Goal: Contribute content: Contribute content

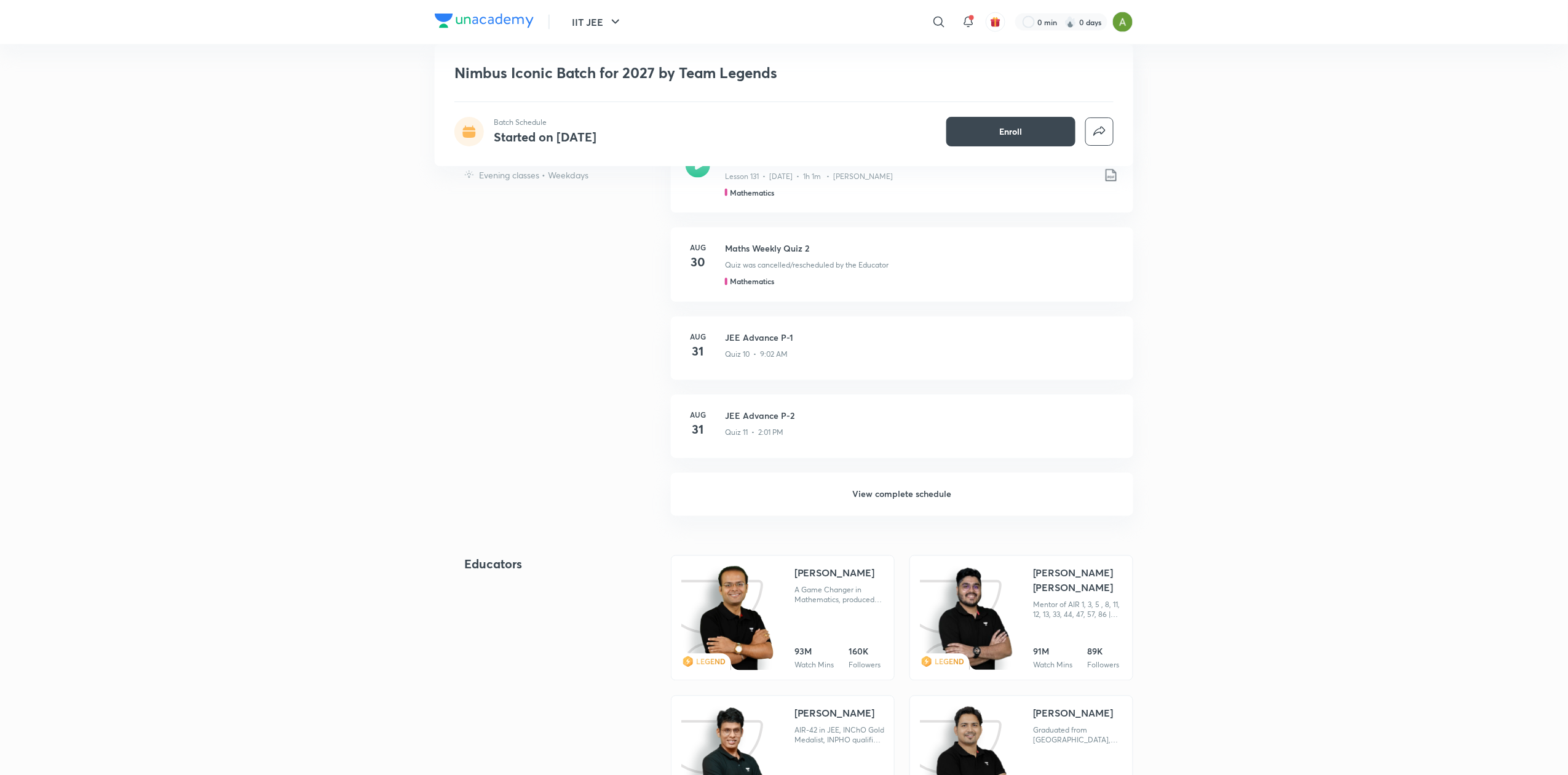
scroll to position [957, 0]
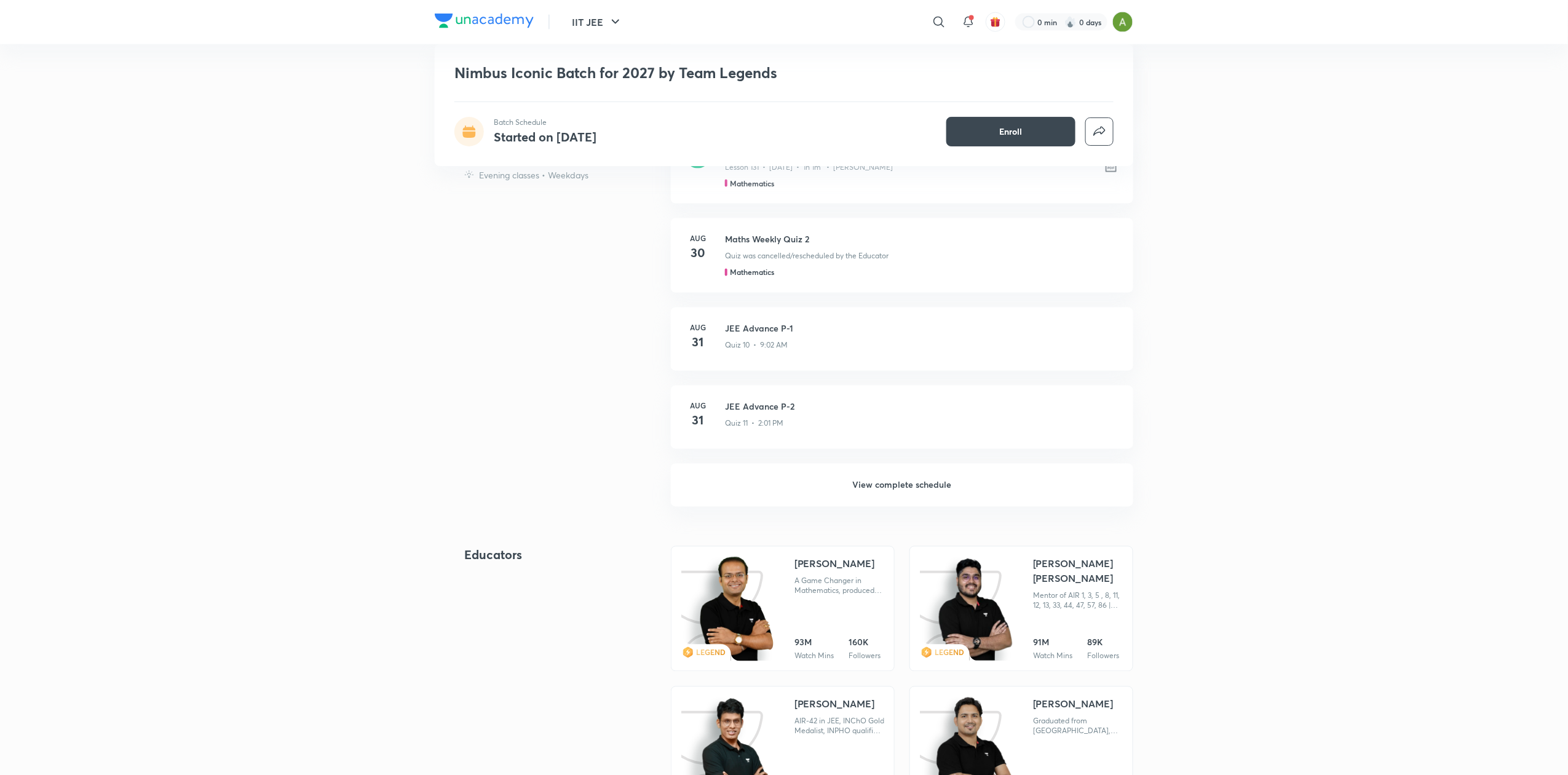
click at [900, 491] on h6 "View complete schedule" at bounding box center [902, 485] width 462 height 43
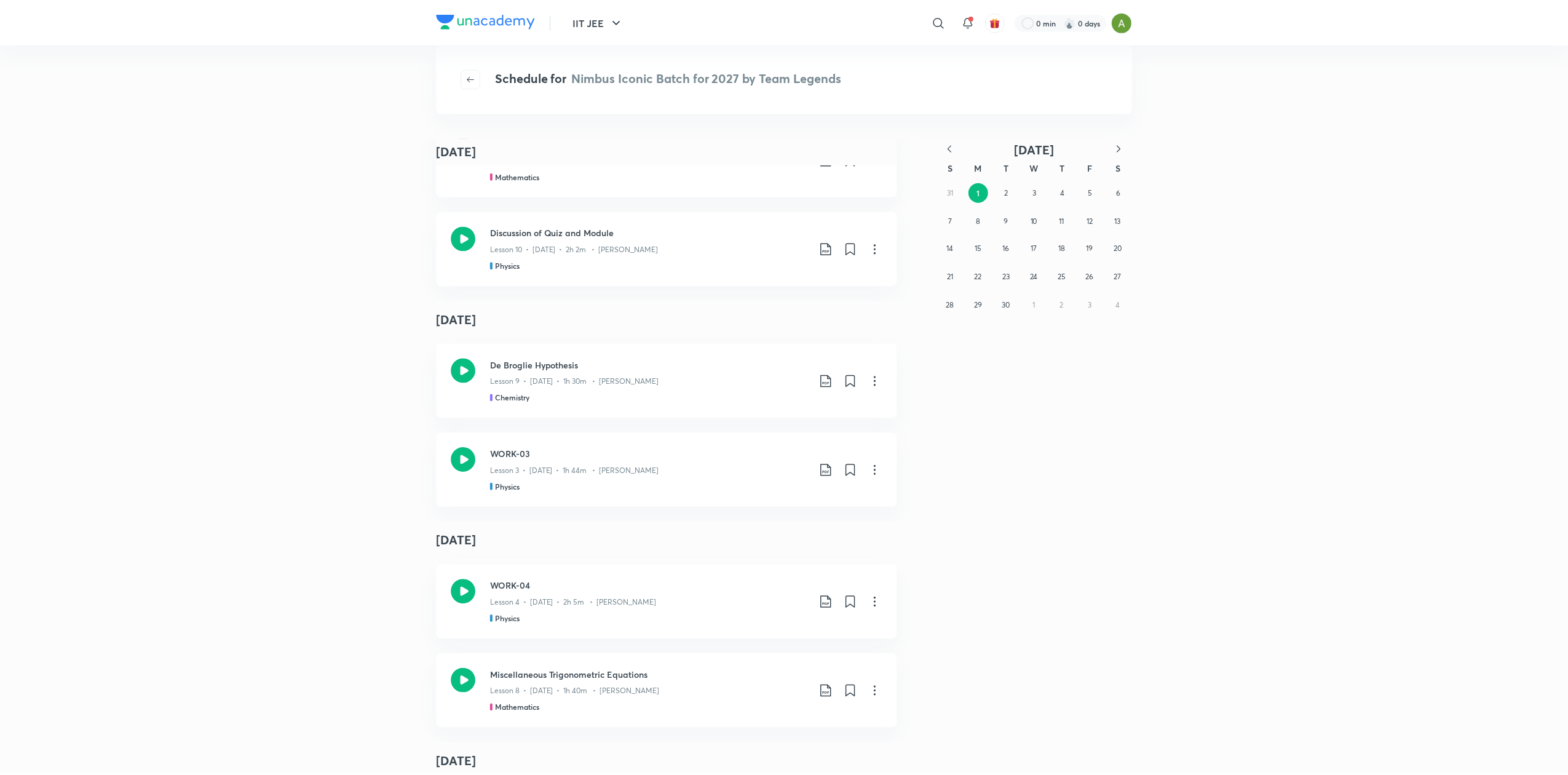
scroll to position [2355, 0]
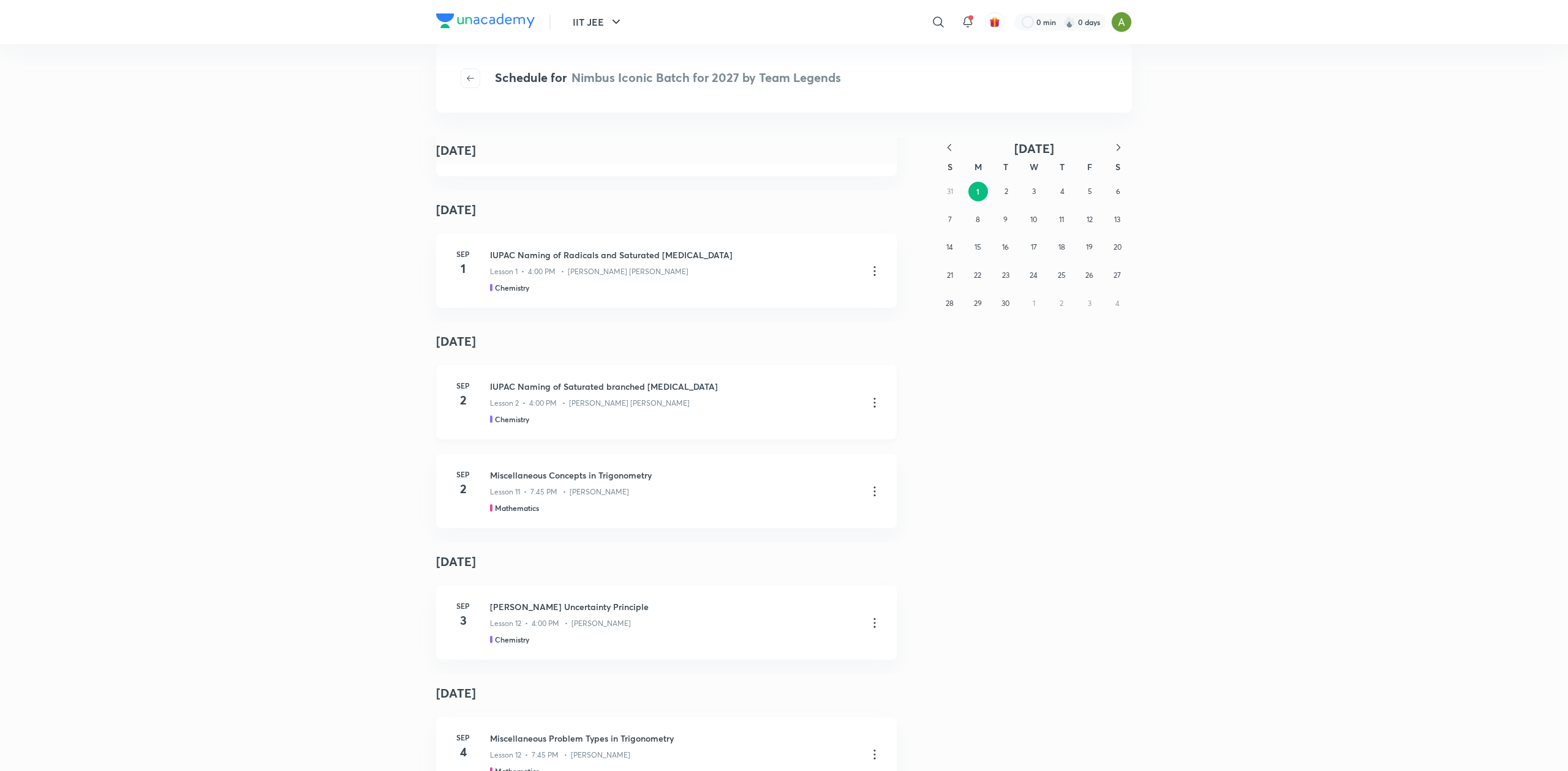
click at [874, 405] on icon at bounding box center [874, 403] width 2 height 10
click at [828, 430] on li "Go to course page" at bounding box center [805, 433] width 140 height 23
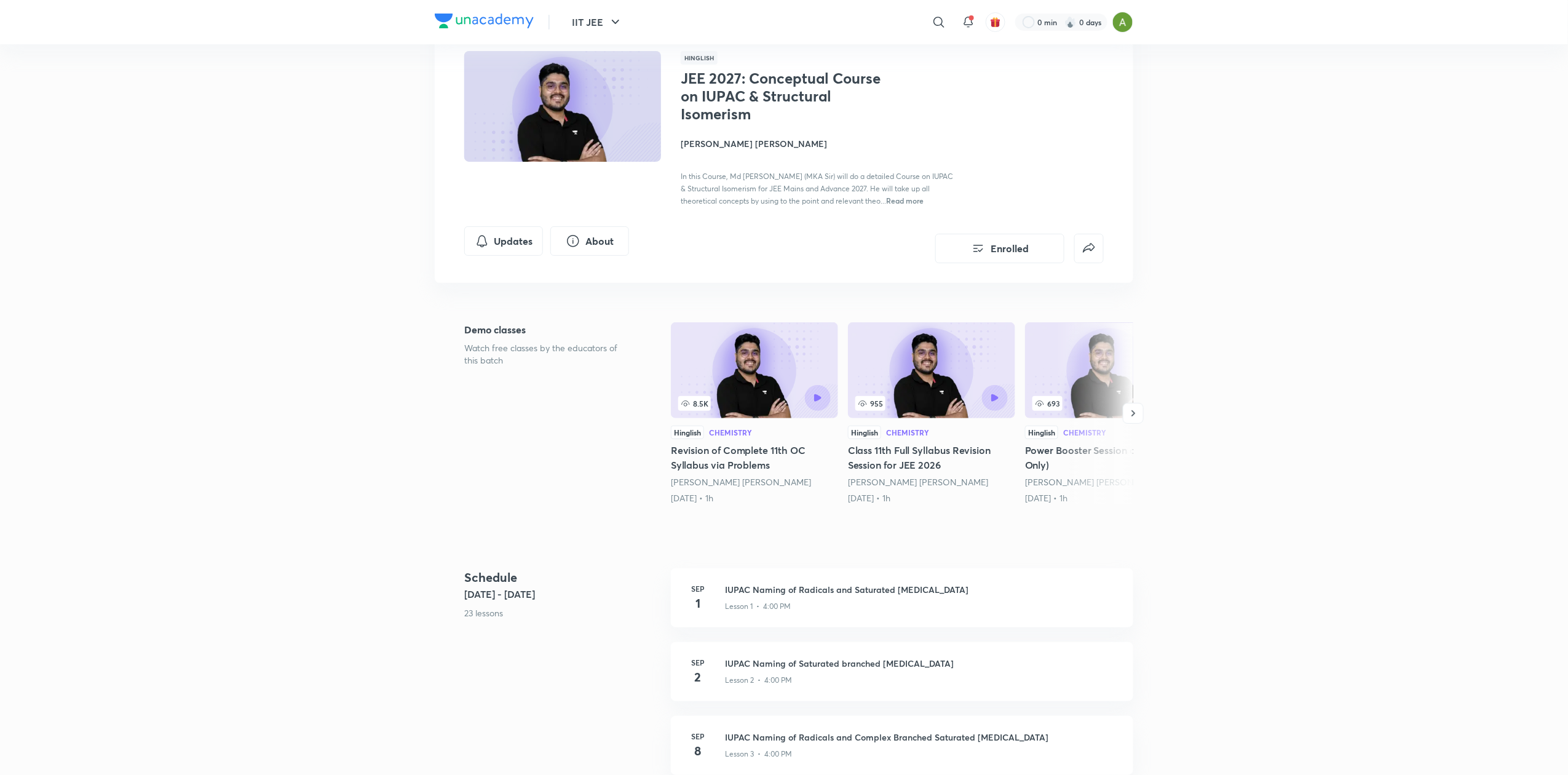
scroll to position [87, 0]
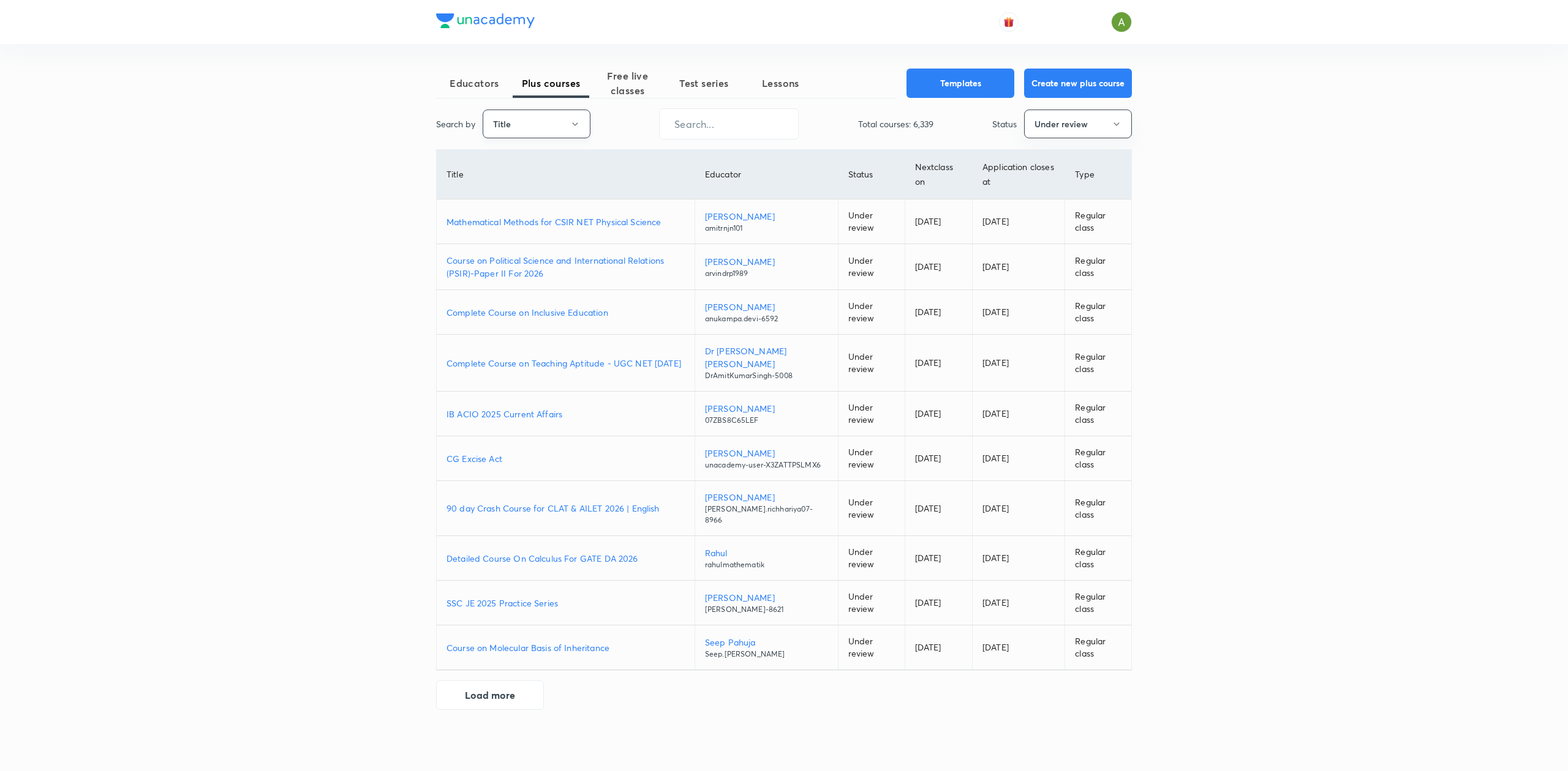
click at [530, 129] on button "Title" at bounding box center [536, 124] width 108 height 29
click at [523, 181] on span "Username" at bounding box center [536, 185] width 92 height 13
click at [684, 117] on input "text" at bounding box center [728, 124] width 139 height 32
paste input "abhi143sahu18-7024"
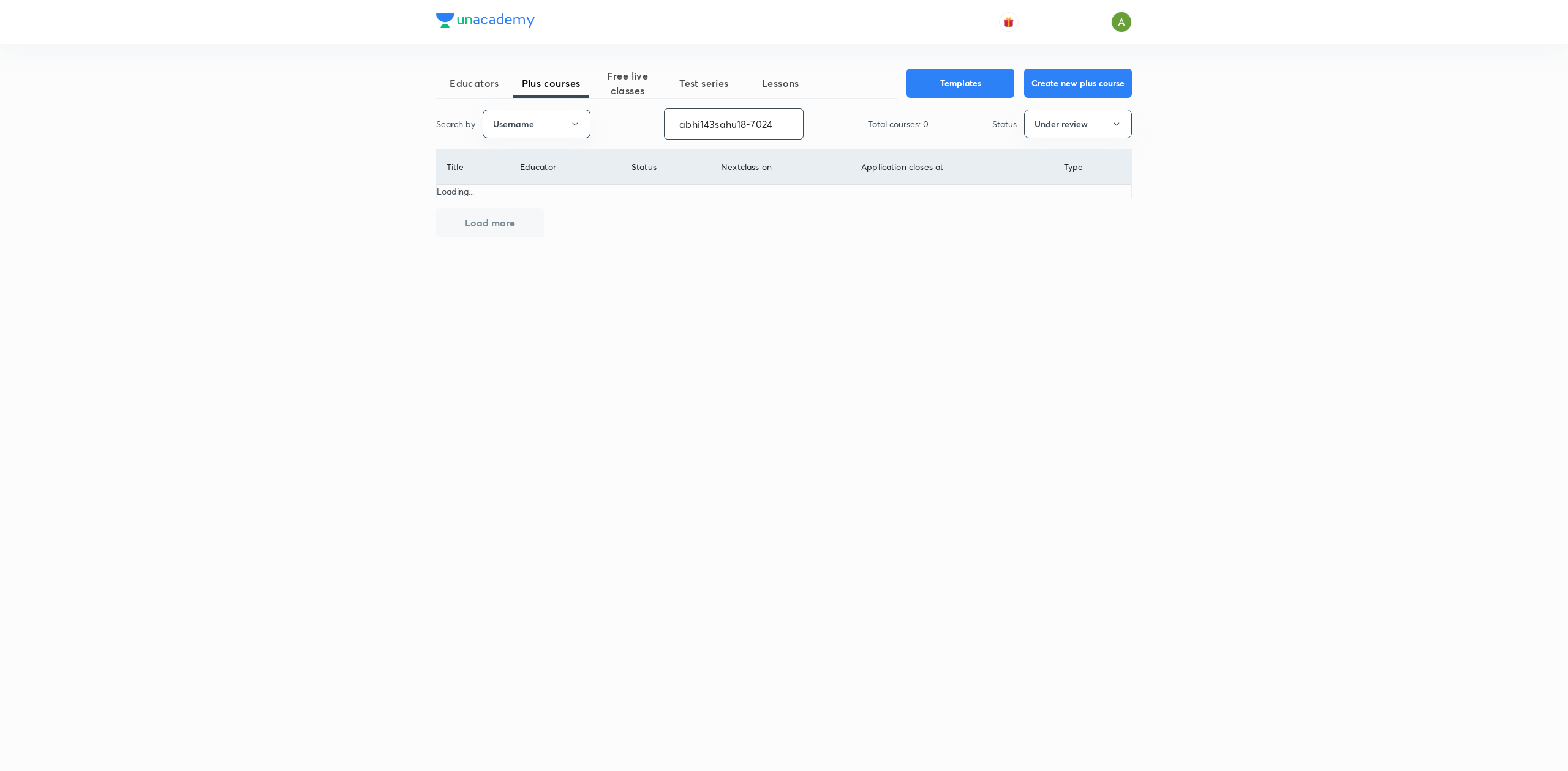
type input "abhi143sahu18-7024"
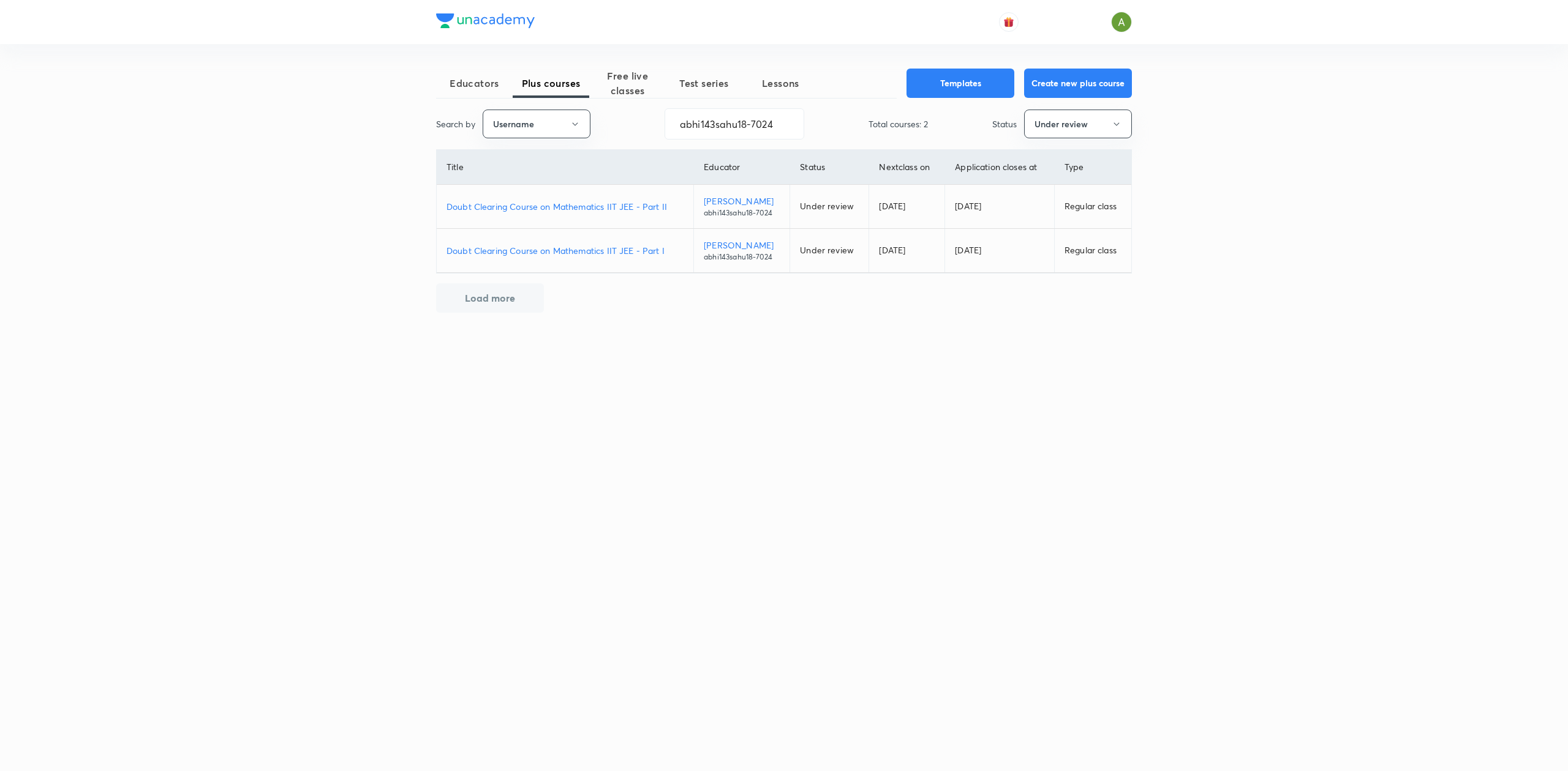
click at [611, 252] on p "Doubt Clearing Course on Mathematics IIT JEE - Part I" at bounding box center [565, 251] width 237 height 13
click at [617, 206] on p "Doubt Clearing Course on Mathematics IIT JEE - Part II" at bounding box center [565, 207] width 237 height 13
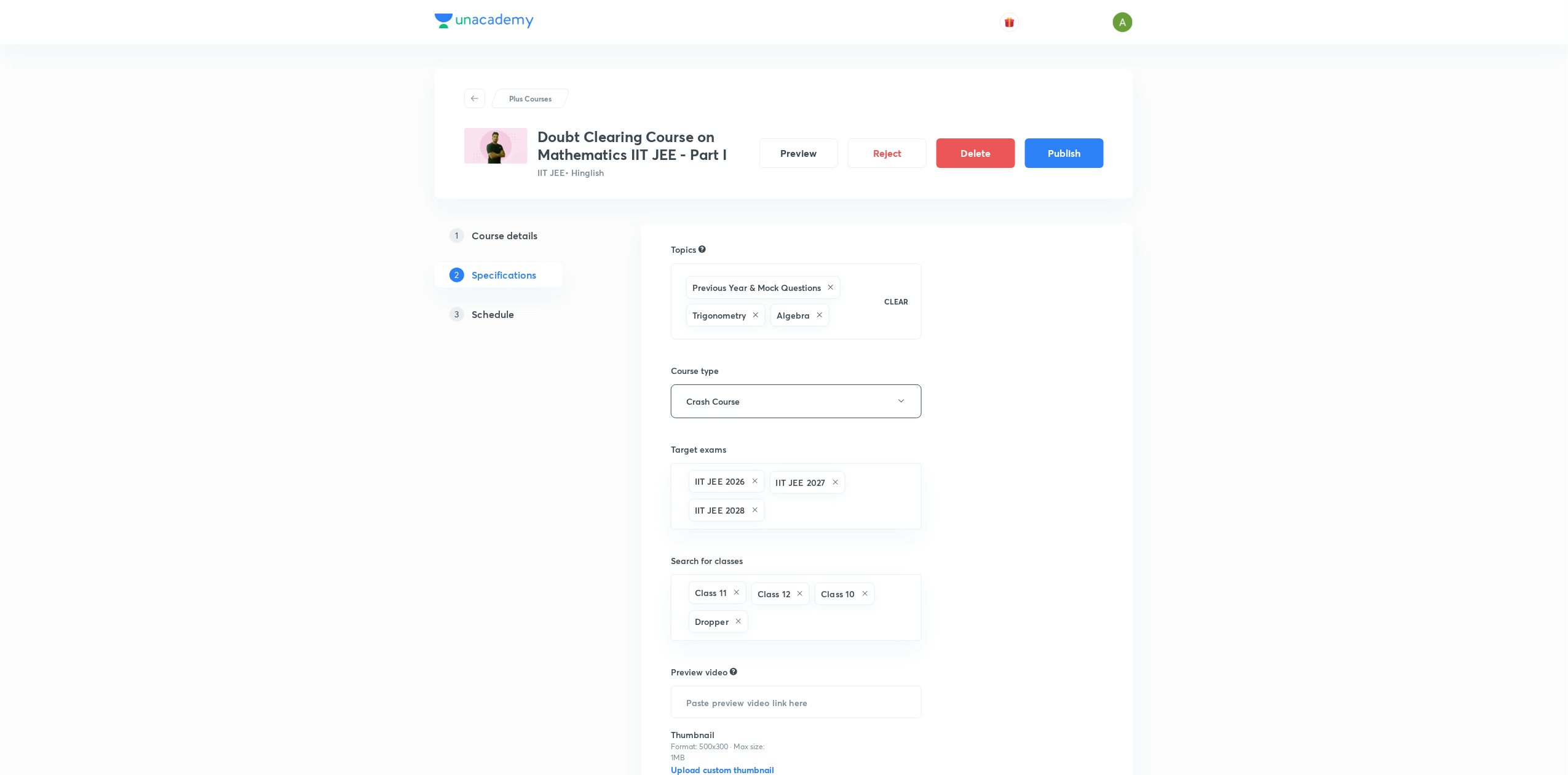
click at [518, 311] on div "3 Schedule" at bounding box center [520, 314] width 142 height 15
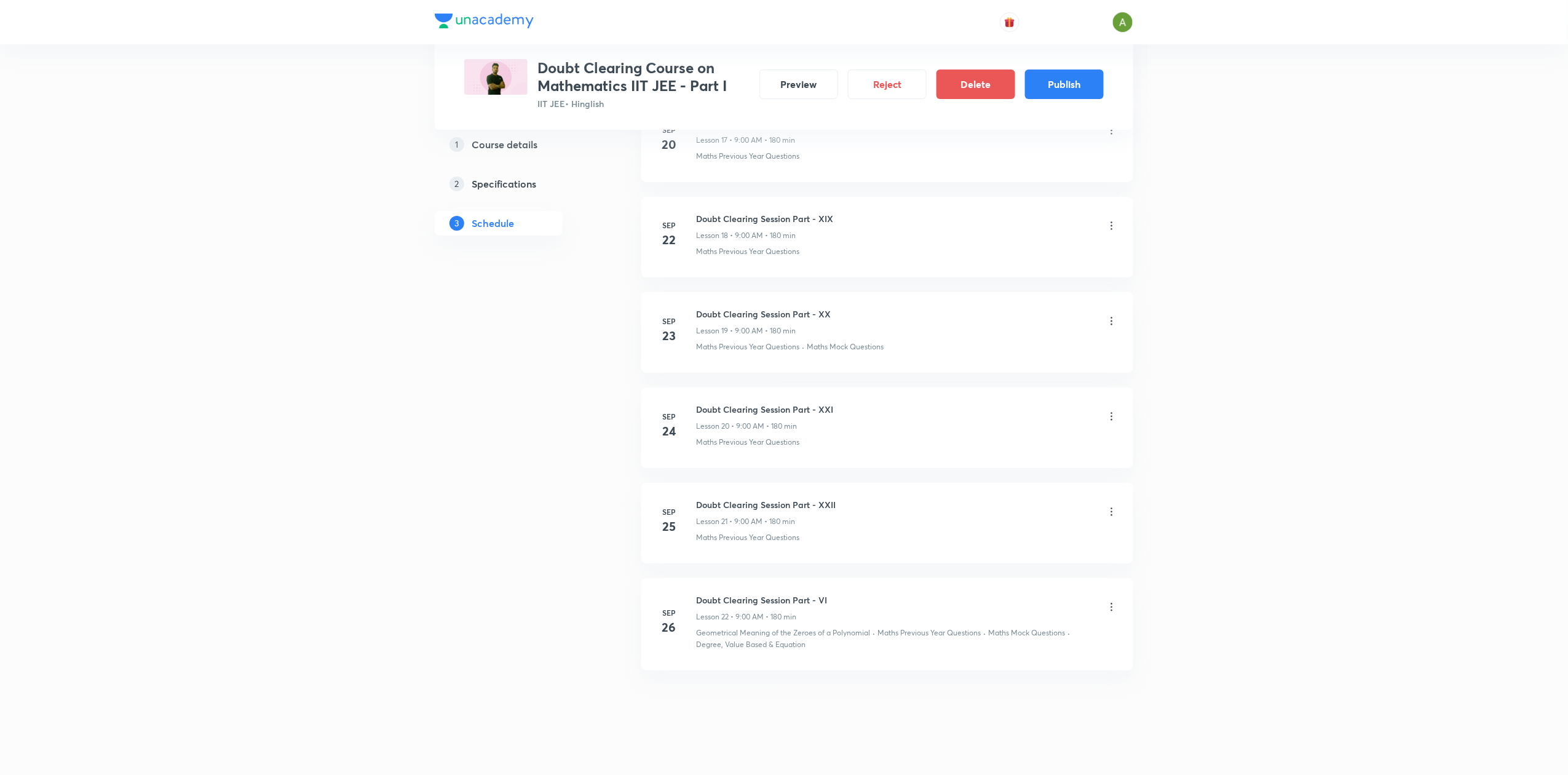
scroll to position [2346, 0]
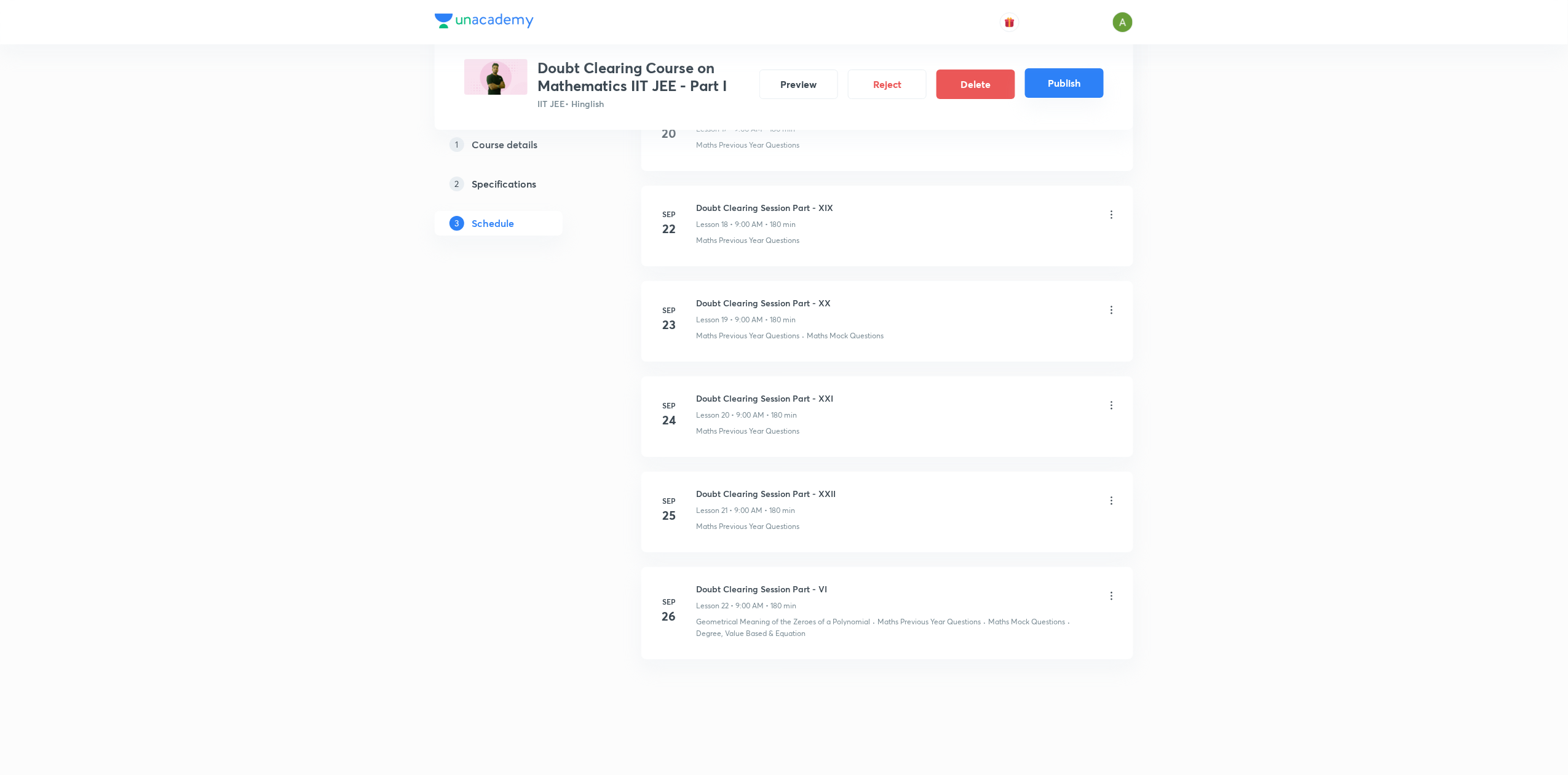
click at [1071, 85] on button "Publish" at bounding box center [1064, 83] width 79 height 29
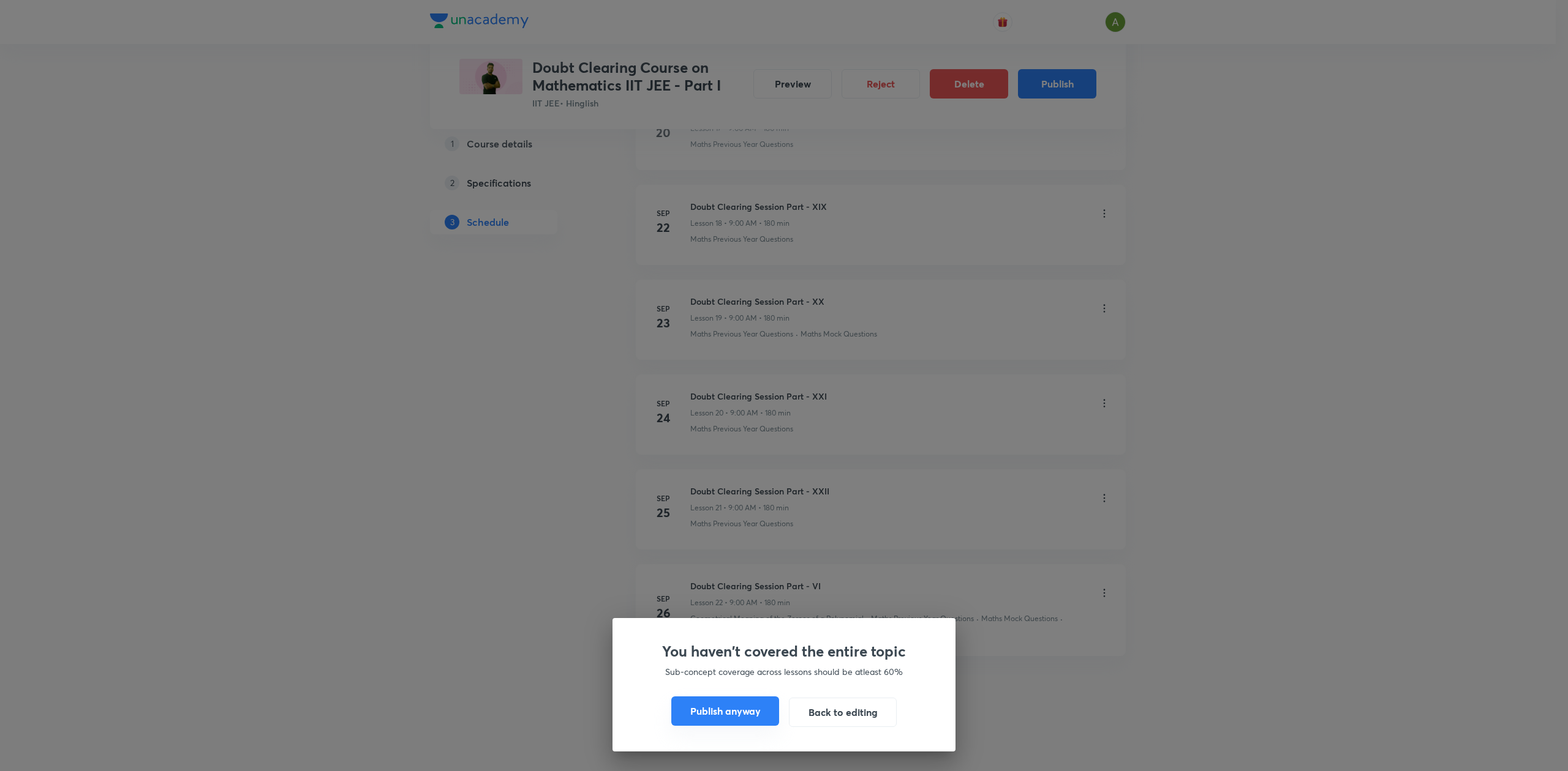
click at [724, 709] on button "Publish anyway" at bounding box center [724, 711] width 108 height 29
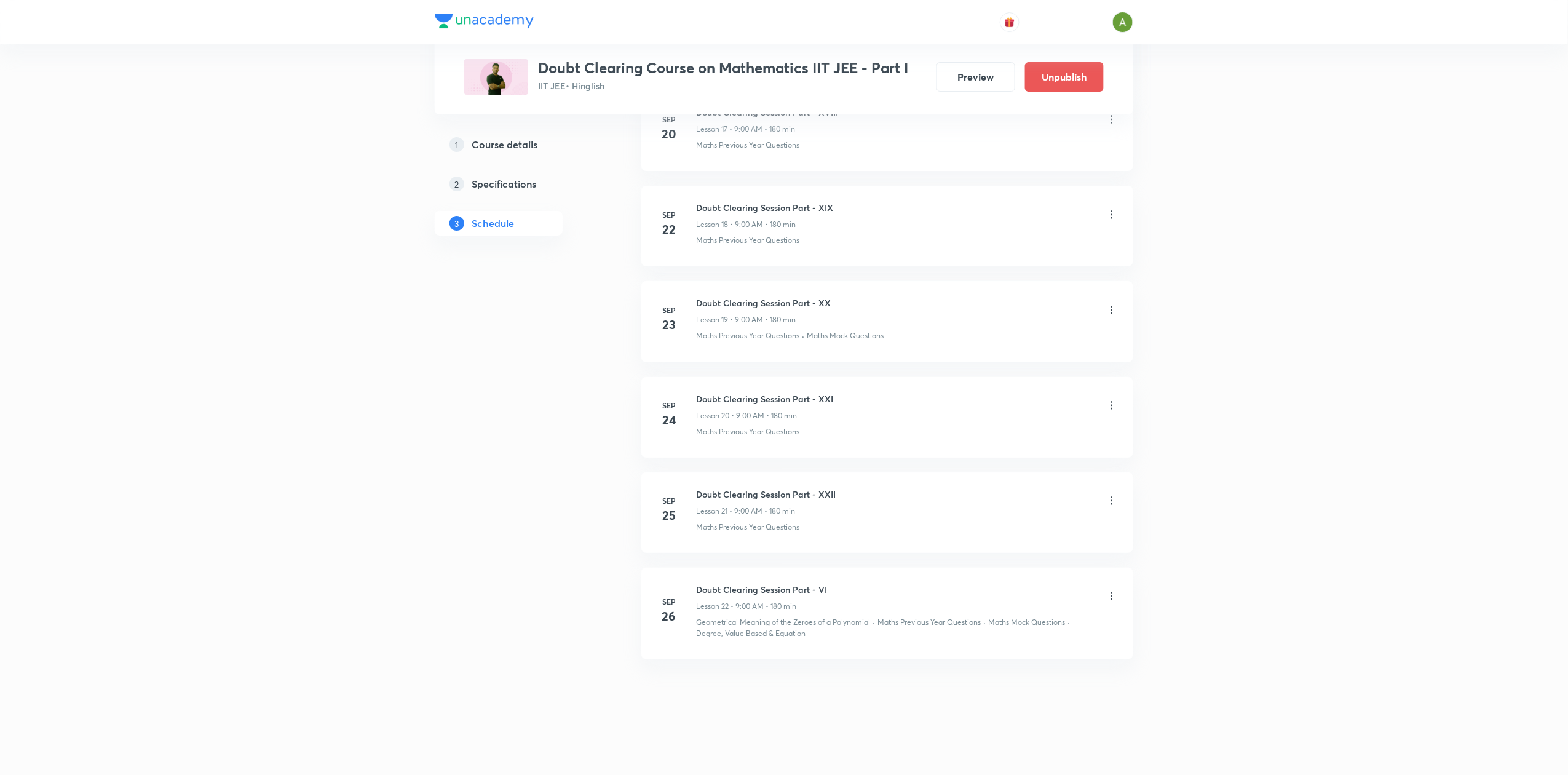
scroll to position [2321, 0]
click at [981, 74] on button "Preview" at bounding box center [976, 76] width 79 height 29
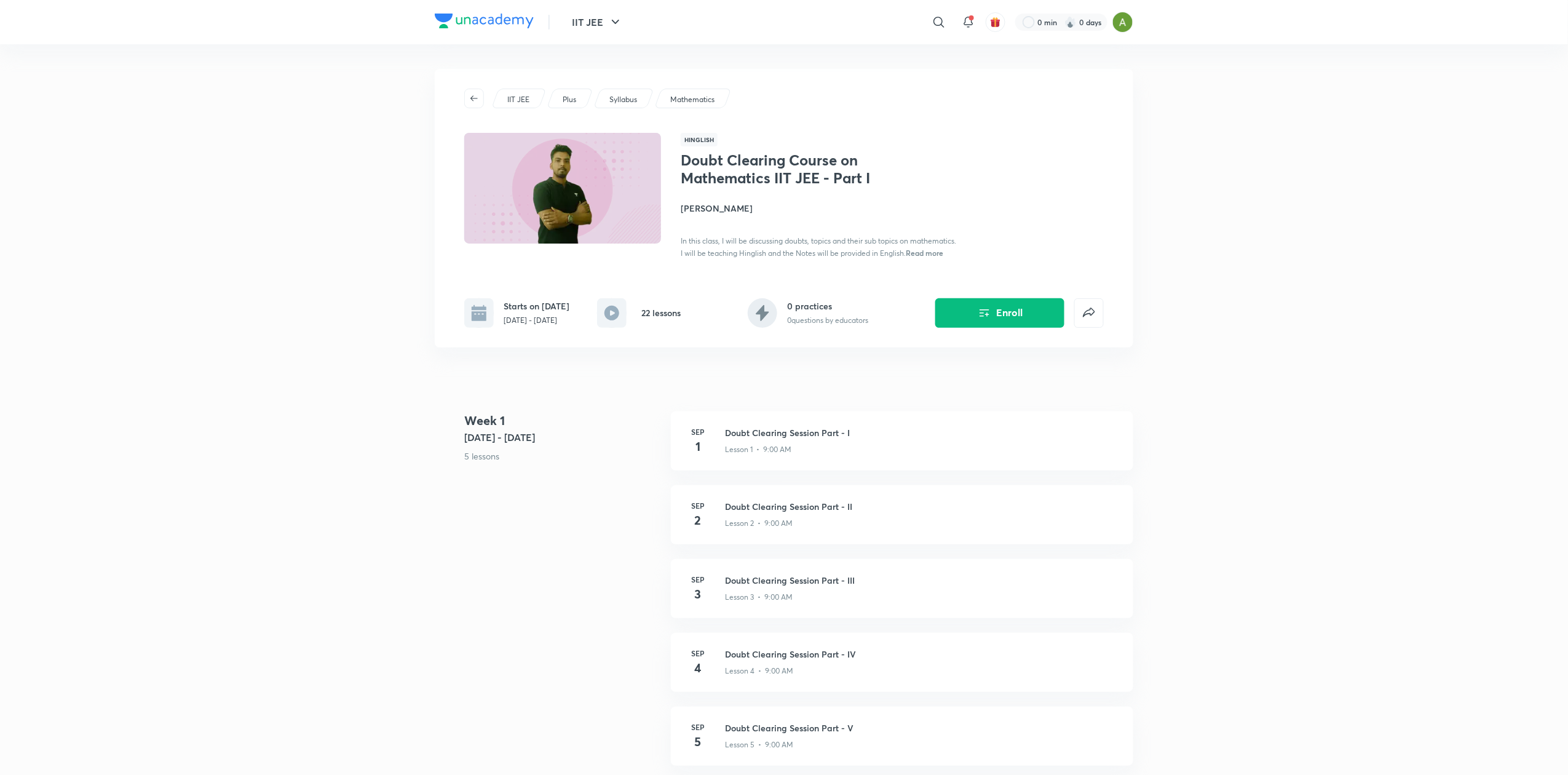
click at [527, 326] on p "[DATE] - [DATE]" at bounding box center [536, 321] width 66 height 11
copy div "[DATE] - [DATE]"
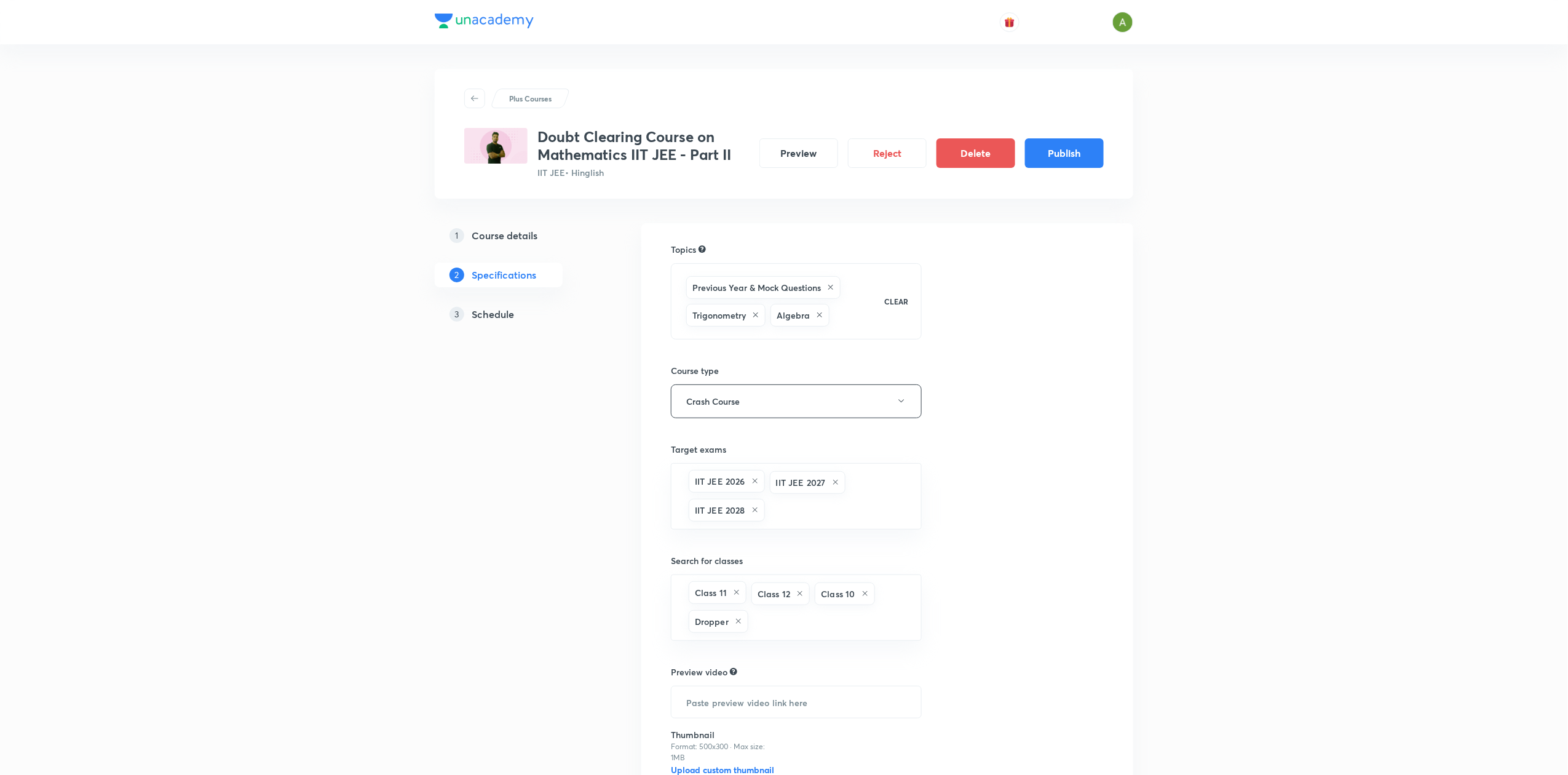
click at [507, 318] on h5 "Schedule" at bounding box center [493, 314] width 42 height 15
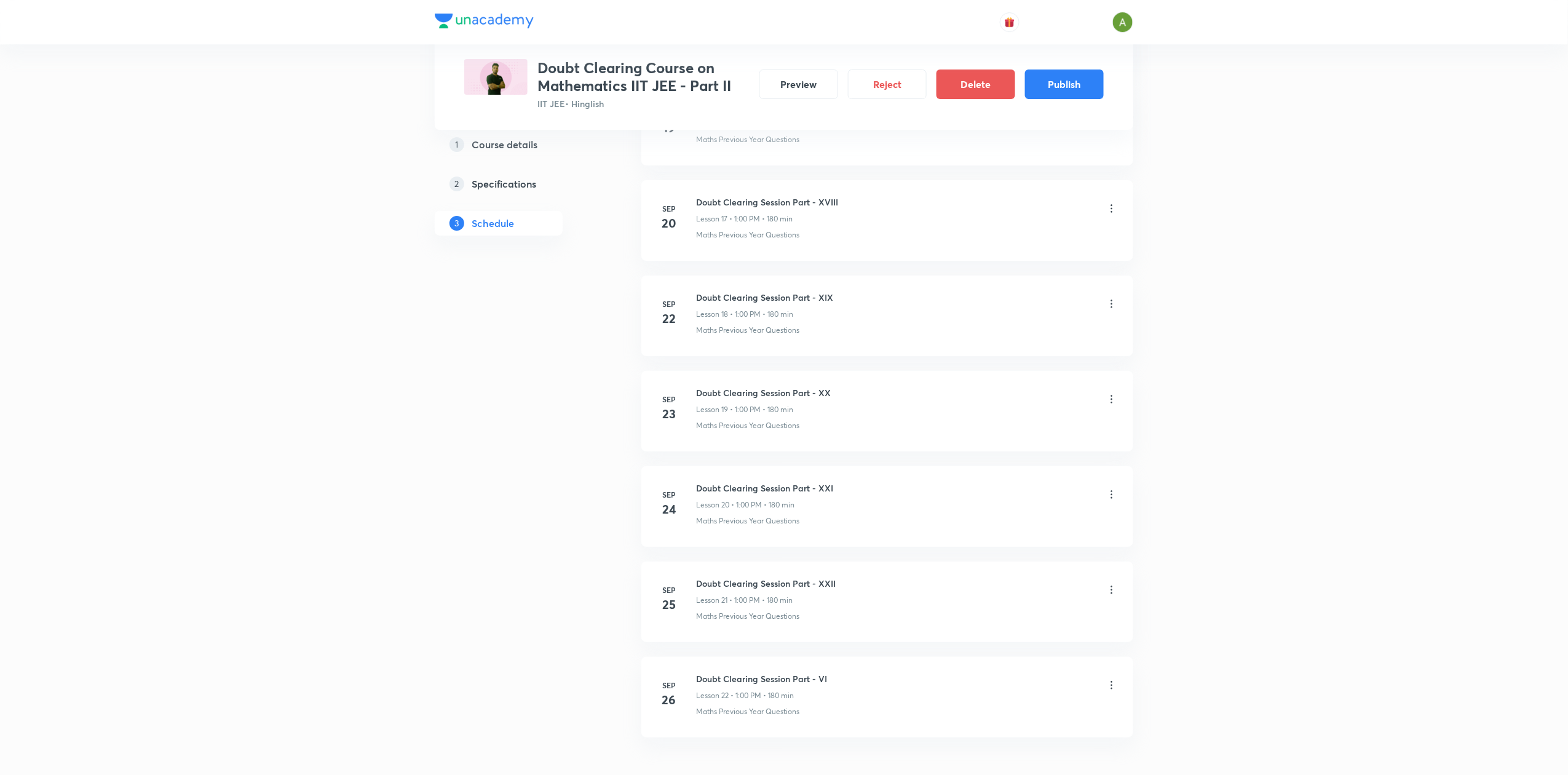
scroll to position [2231, 0]
click at [1076, 86] on button "Publish" at bounding box center [1064, 83] width 79 height 29
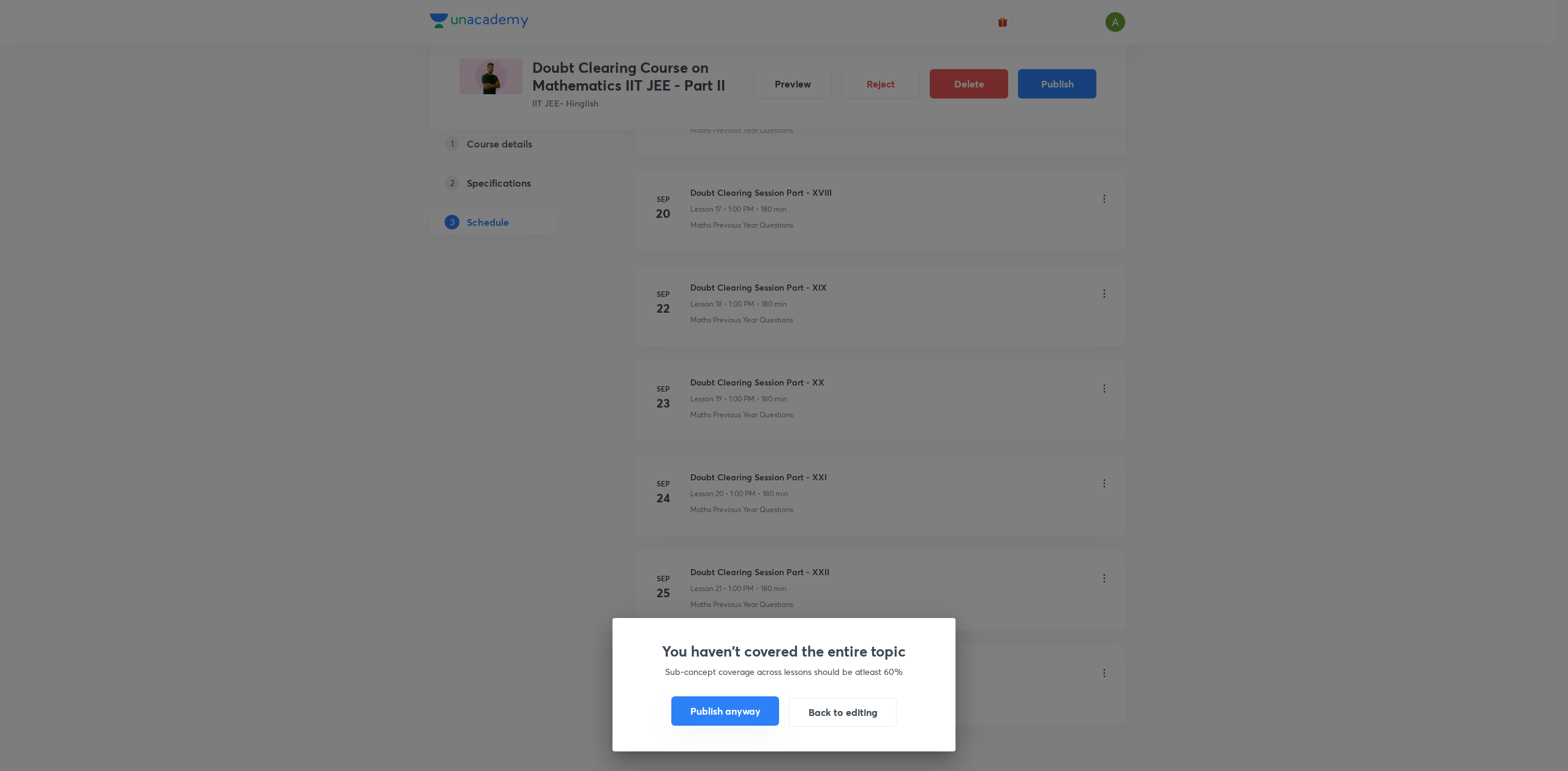
click at [708, 709] on button "Publish anyway" at bounding box center [724, 711] width 108 height 29
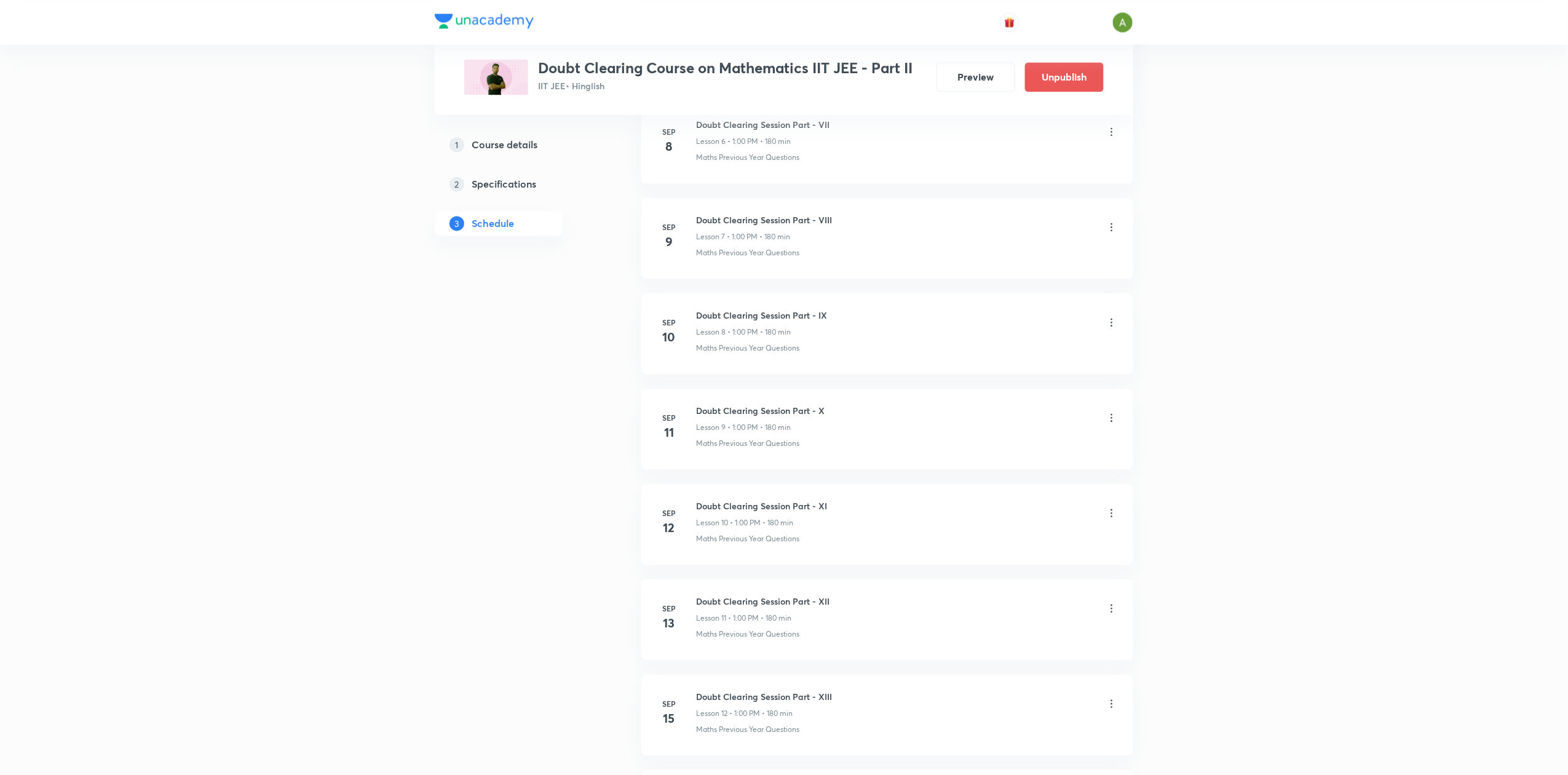
scroll to position [1180, 0]
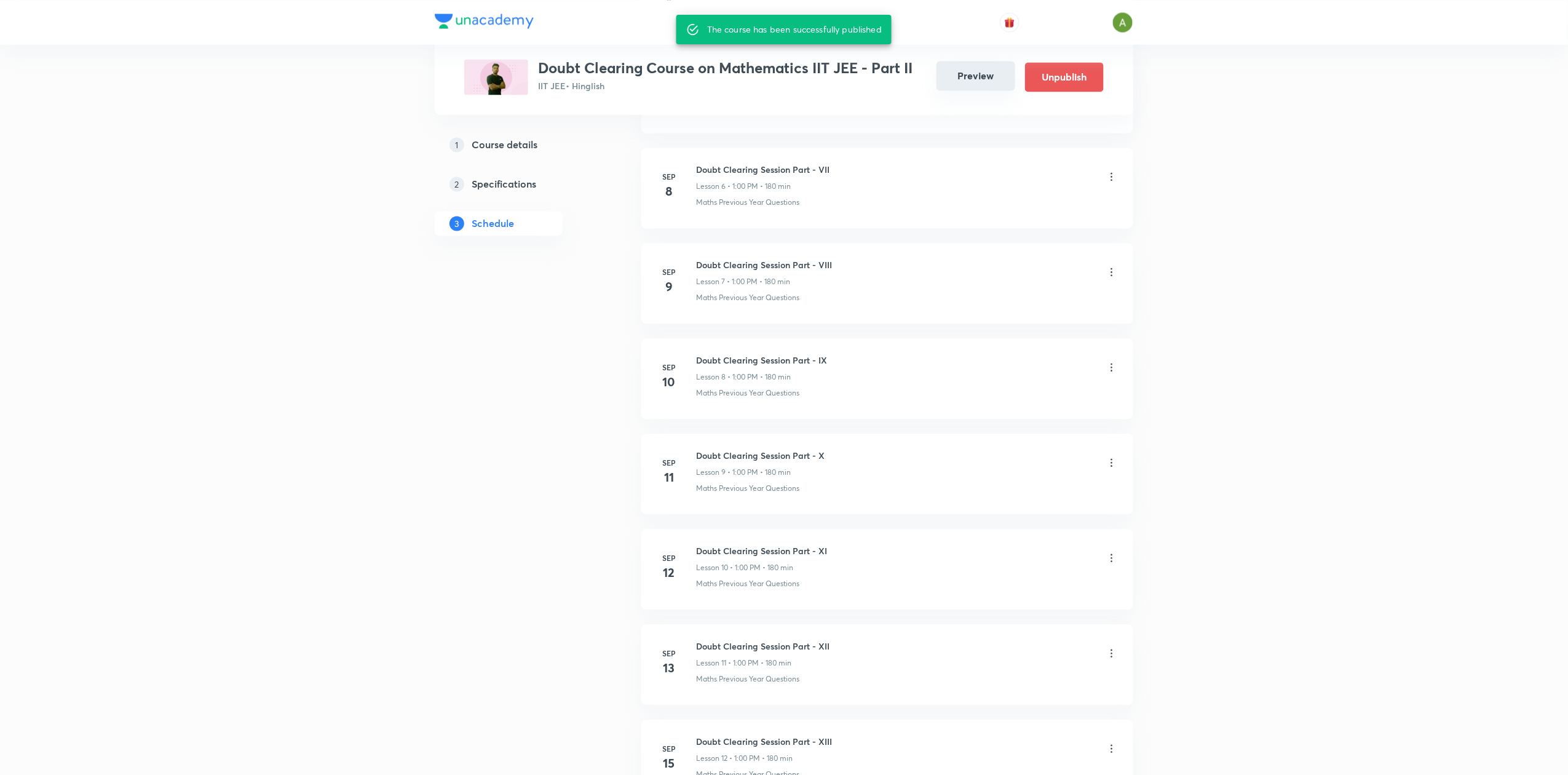
click at [958, 77] on button "Preview" at bounding box center [976, 76] width 79 height 29
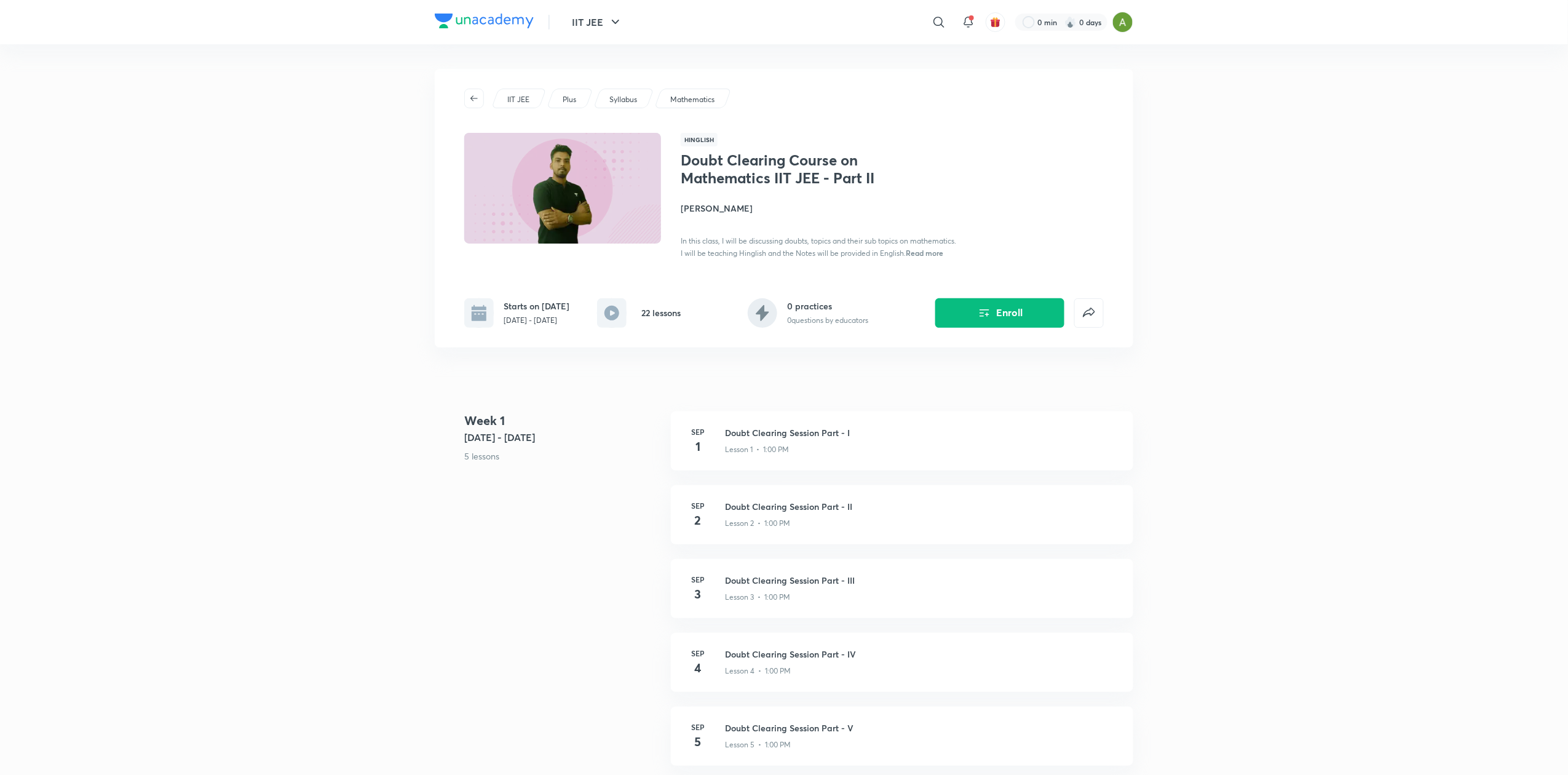
click at [522, 326] on p "[DATE] - [DATE]" at bounding box center [536, 321] width 66 height 11
copy div "[DATE] - [DATE]"
